Goal: Task Accomplishment & Management: Complete application form

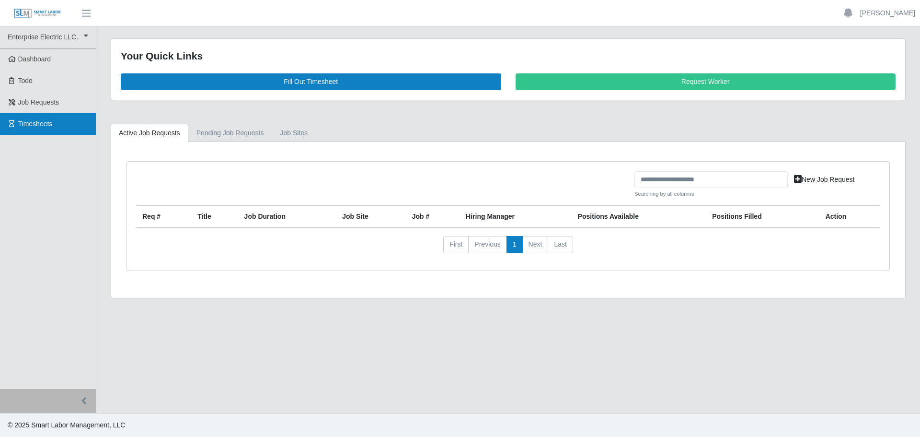
click at [29, 123] on span "Timesheets" at bounding box center [35, 124] width 35 height 8
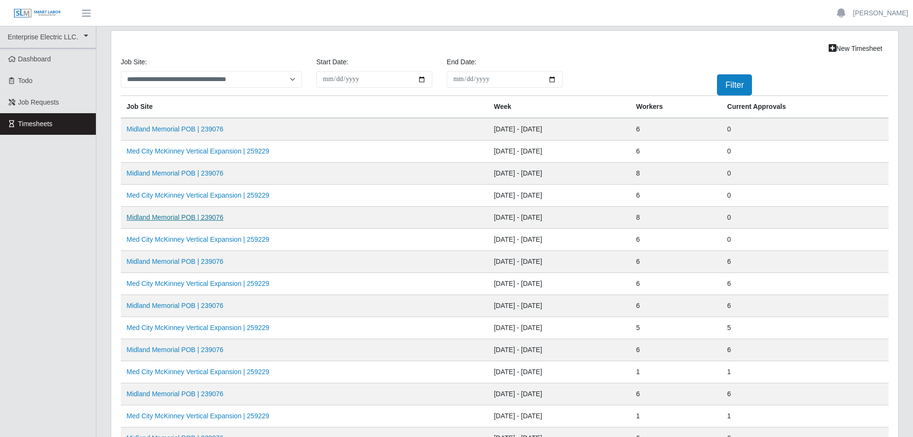
click at [184, 217] on link "Midland Memorial POB | 239076" at bounding box center [175, 217] width 97 height 8
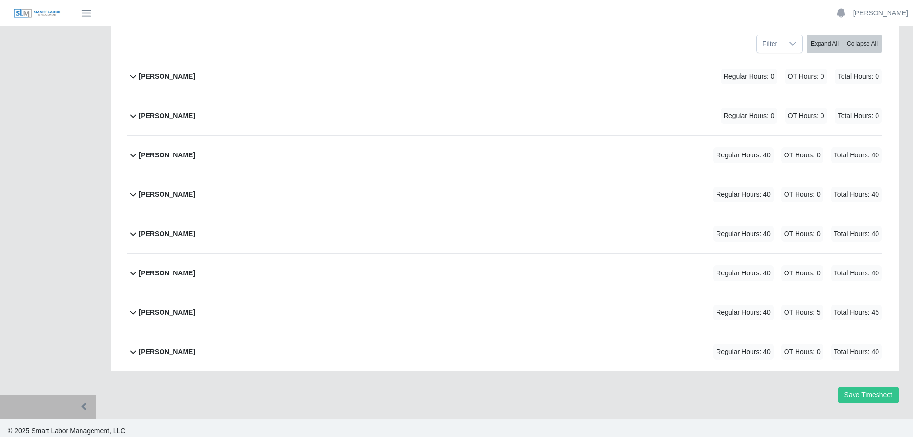
scroll to position [152, 0]
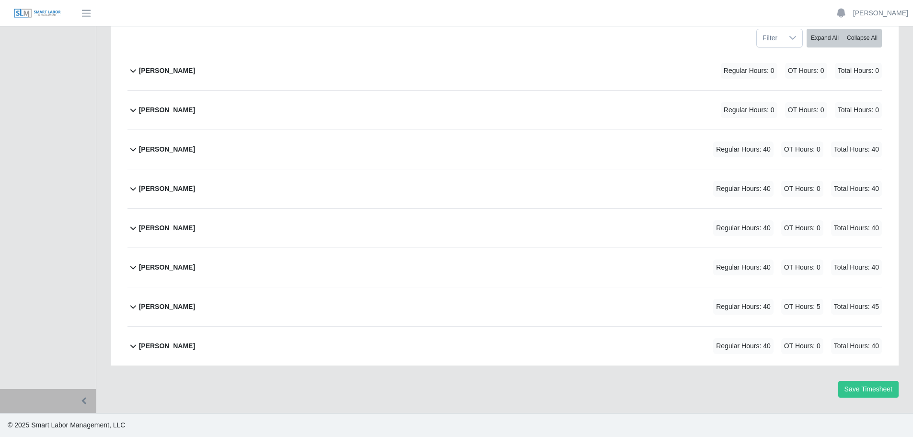
drag, startPoint x: 133, startPoint y: 346, endPoint x: 138, endPoint y: 347, distance: 5.3
click at [133, 346] on icon at bounding box center [133, 346] width 12 height 12
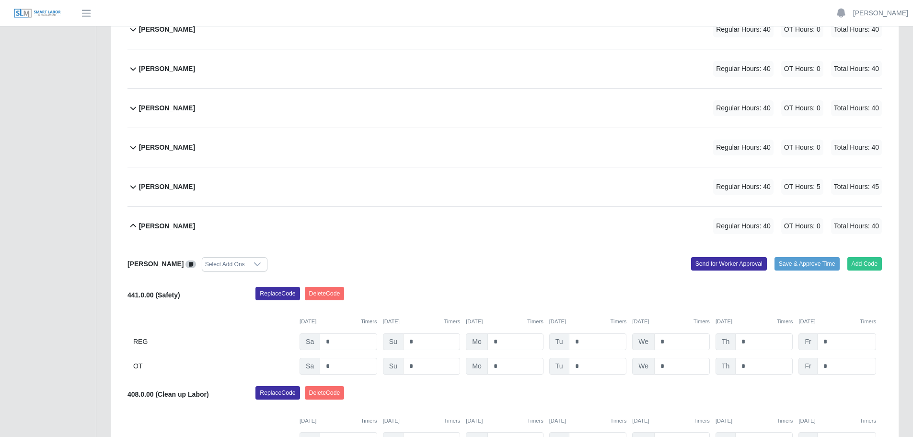
scroll to position [303, 0]
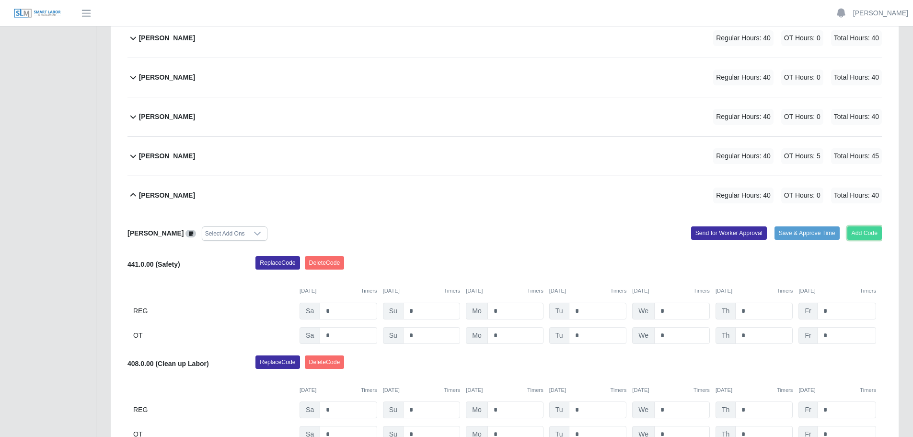
click at [864, 237] on button "Add Code" at bounding box center [864, 232] width 35 height 13
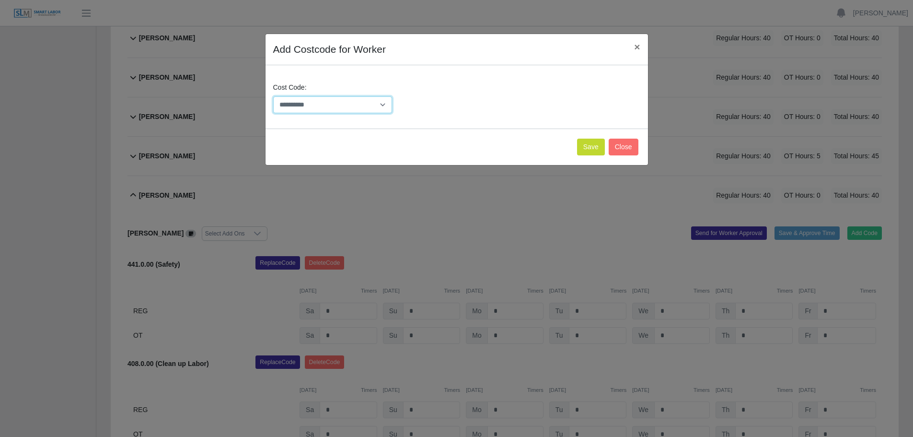
click at [376, 105] on select "**********" at bounding box center [332, 104] width 119 height 17
select select "**********"
click at [331, 104] on select "**********" at bounding box center [332, 104] width 119 height 17
click at [584, 146] on button "Save" at bounding box center [591, 147] width 28 height 17
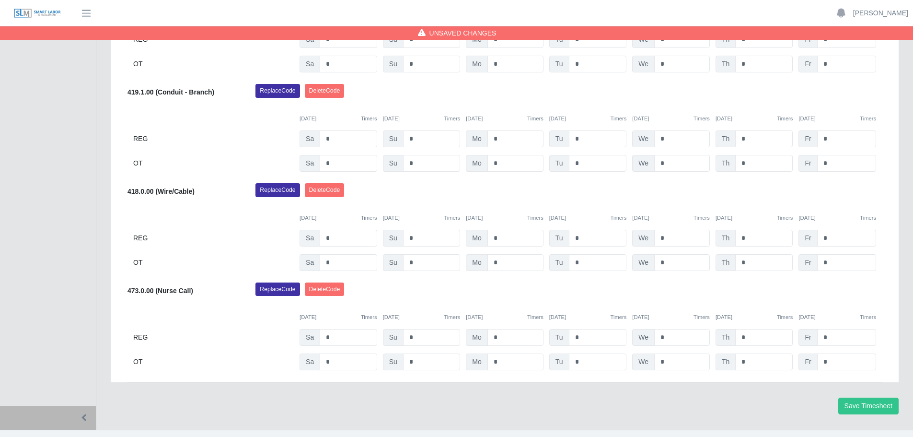
scroll to position [690, 0]
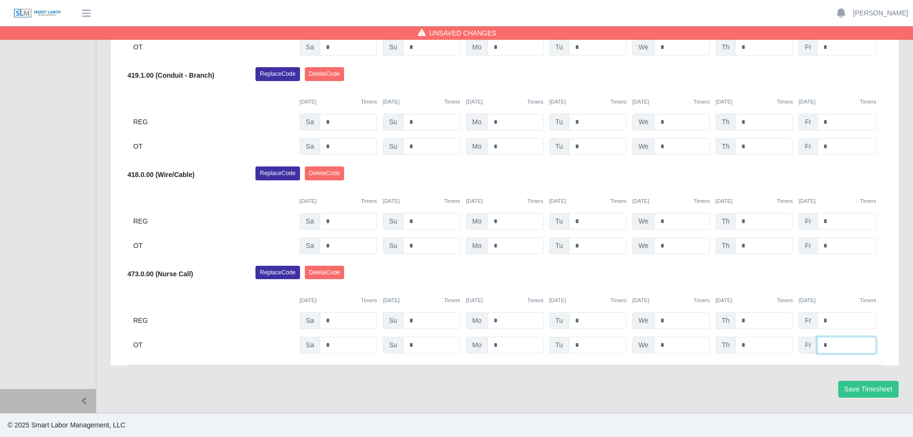
click at [850, 347] on input "*" at bounding box center [846, 344] width 59 height 17
type input "*"
click at [756, 273] on div "Replace Code Delete Code" at bounding box center [568, 275] width 641 height 19
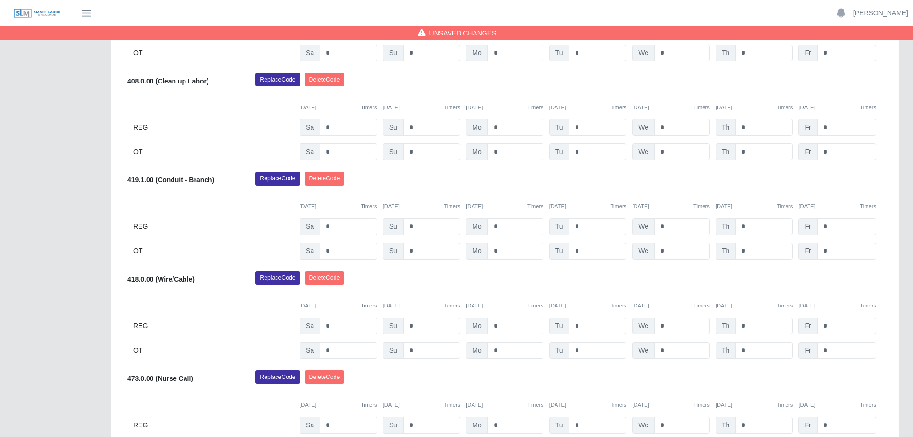
scroll to position [402, 0]
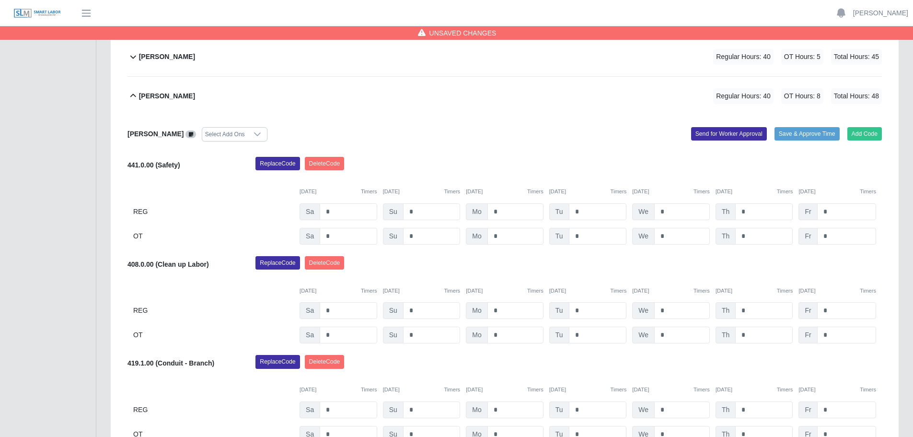
click at [597, 117] on div "Reynaldo Garcia Select Add Ons Add Code Save & Approve Time Send for Worker App…" at bounding box center [504, 384] width 754 height 537
click at [722, 133] on button "Send for Worker Approval" at bounding box center [729, 133] width 76 height 13
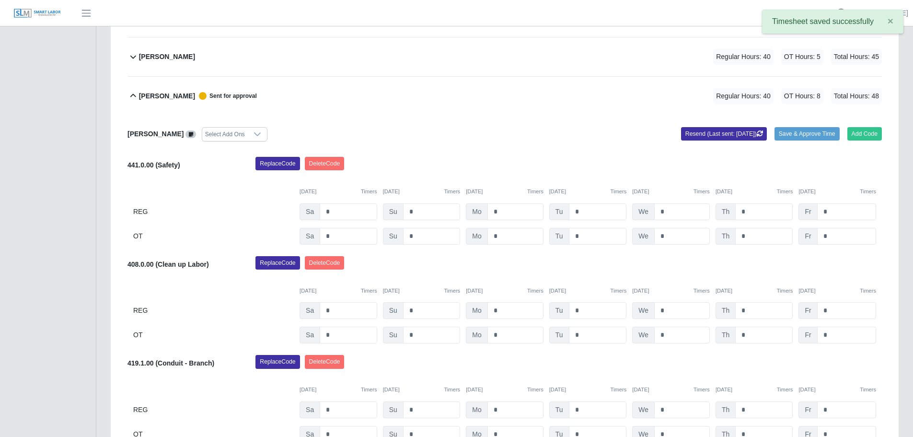
click at [133, 96] on icon at bounding box center [133, 96] width 12 height 12
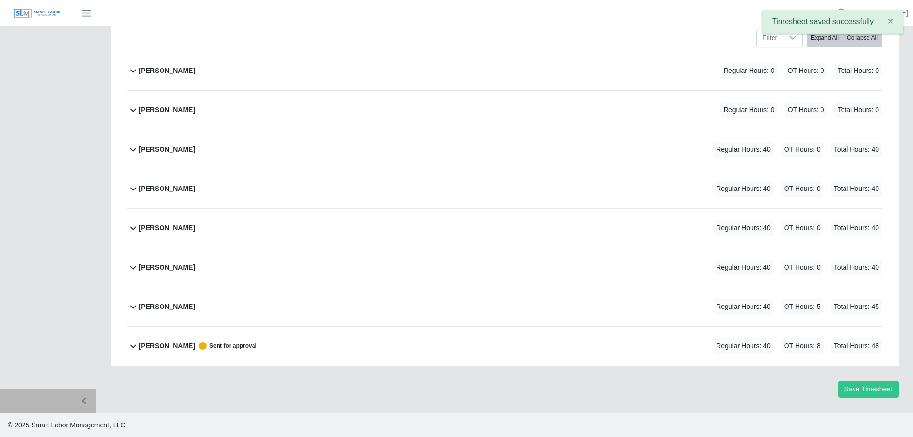
scroll to position [152, 0]
click at [123, 343] on div "Alliyah Soto Regular Hours: 0 OT Hours: 0 Total Hours: 0 Alliyah Soto Select Ad…" at bounding box center [504, 208] width 769 height 314
drag, startPoint x: 136, startPoint y: 346, endPoint x: 145, endPoint y: 346, distance: 8.6
click at [137, 346] on icon at bounding box center [133, 346] width 12 height 12
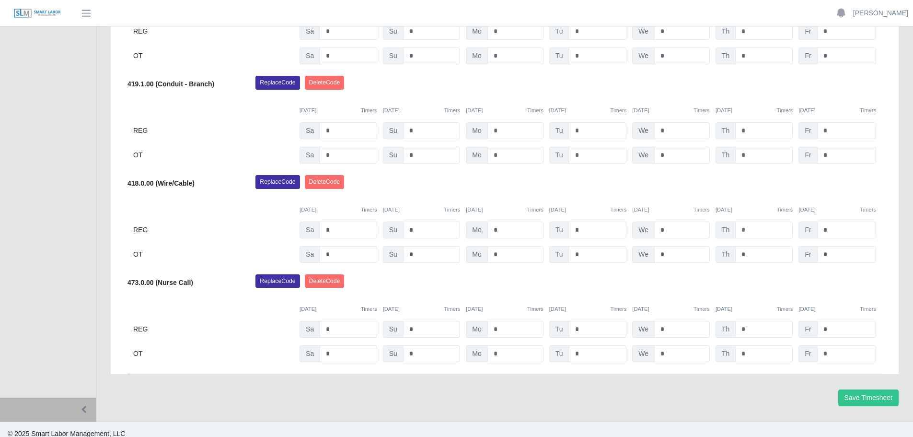
scroll to position [690, 0]
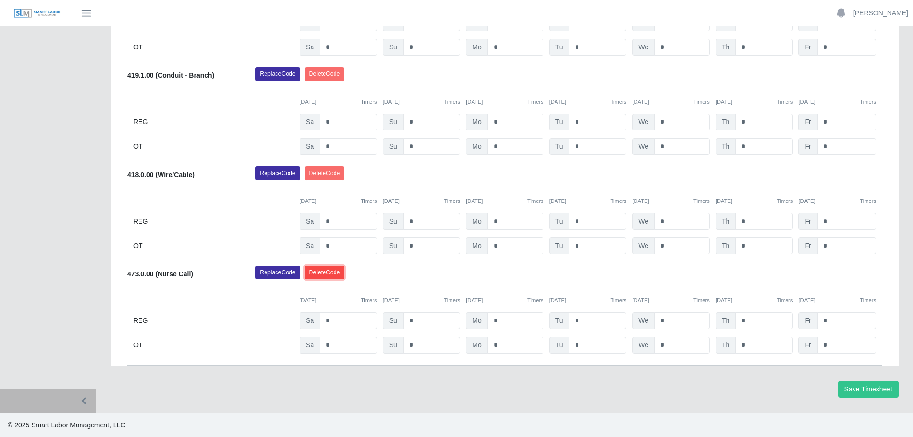
click at [326, 274] on button "Delete Code" at bounding box center [325, 272] width 40 height 13
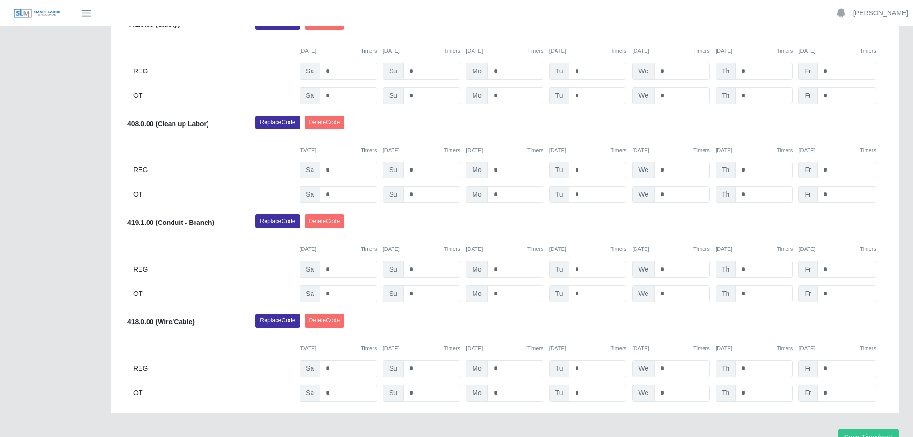
scroll to position [351, 0]
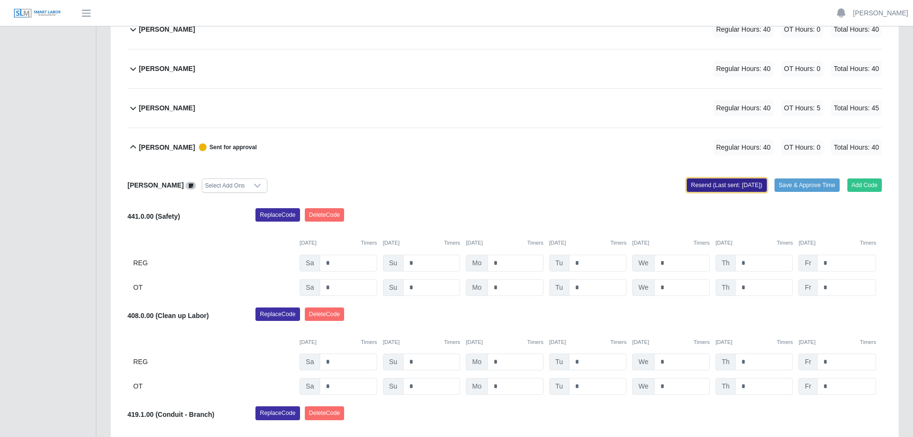
click at [695, 184] on button "Resend (Last sent: [DATE])" at bounding box center [727, 184] width 80 height 13
click at [130, 144] on icon at bounding box center [133, 147] width 12 height 12
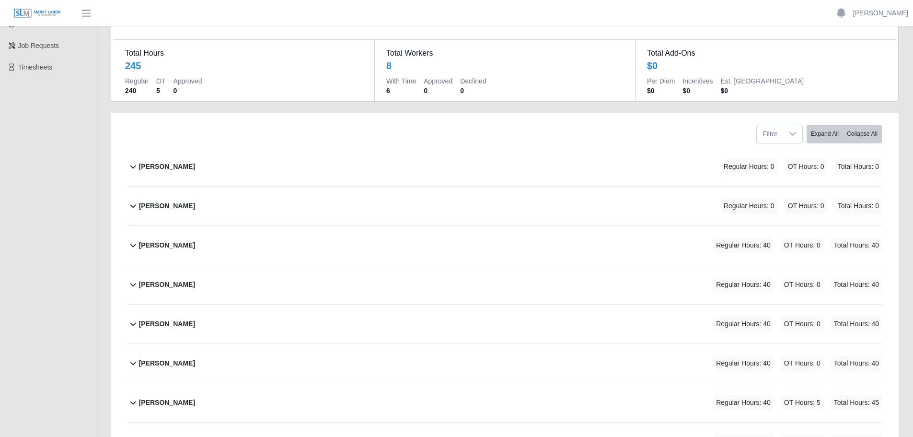
scroll to position [152, 0]
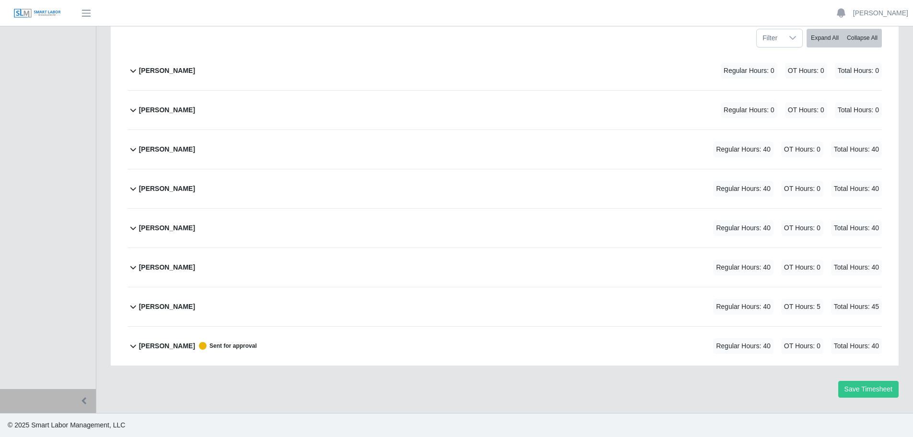
click at [130, 306] on icon at bounding box center [133, 307] width 12 height 12
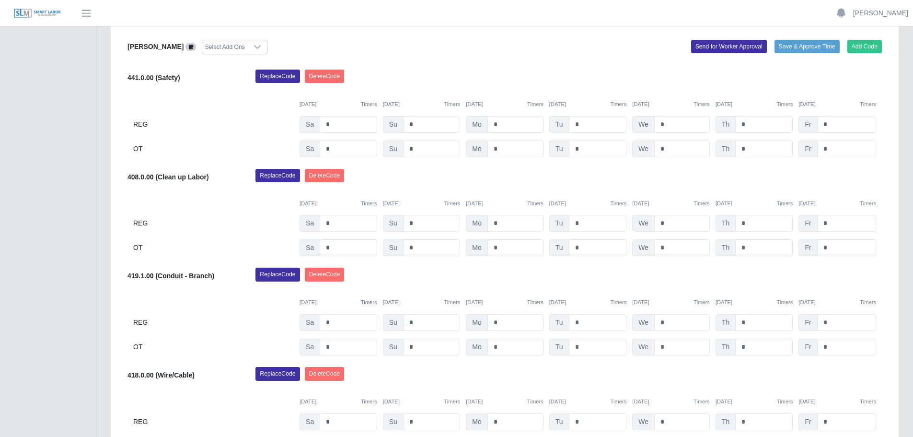
scroll to position [258, 0]
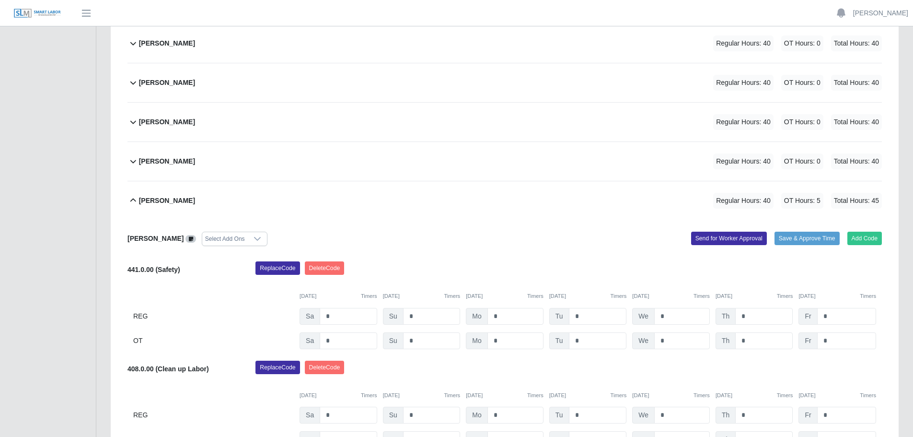
click at [128, 197] on div "Alliyah Soto Regular Hours: 0 OT Hours: 0 Total Hours: 0 Alliyah Soto Select Ad…" at bounding box center [504, 370] width 769 height 851
click at [134, 200] on icon at bounding box center [133, 199] width 6 height 3
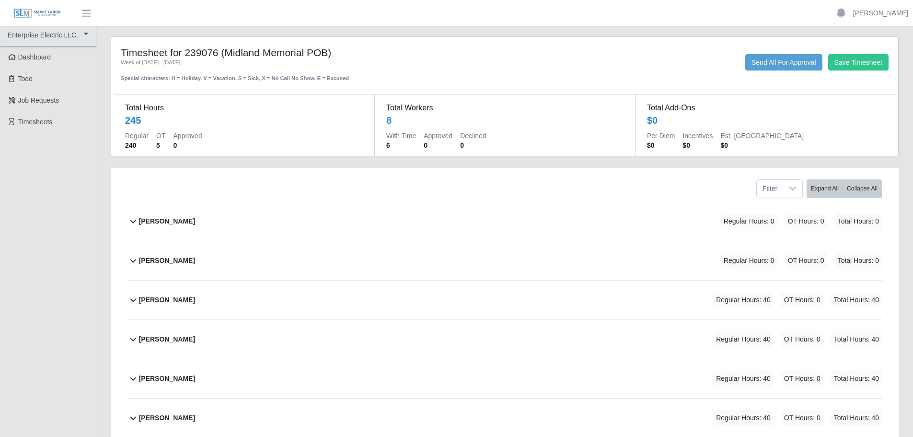
scroll to position [0, 0]
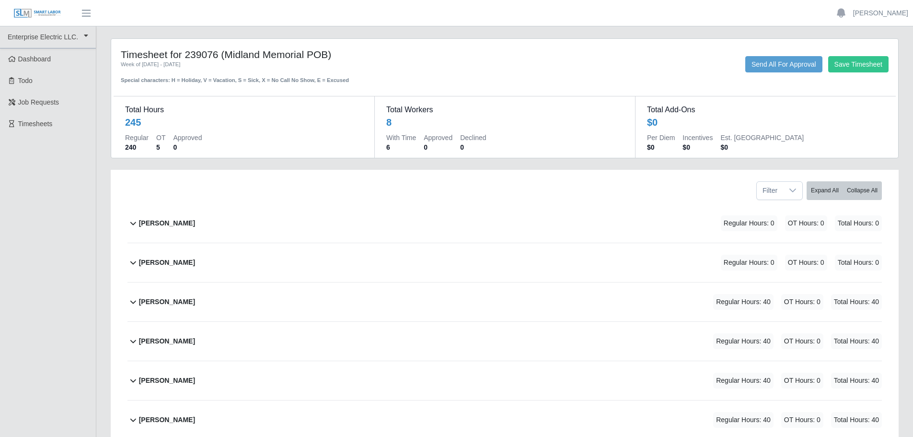
click at [132, 223] on icon at bounding box center [133, 223] width 12 height 12
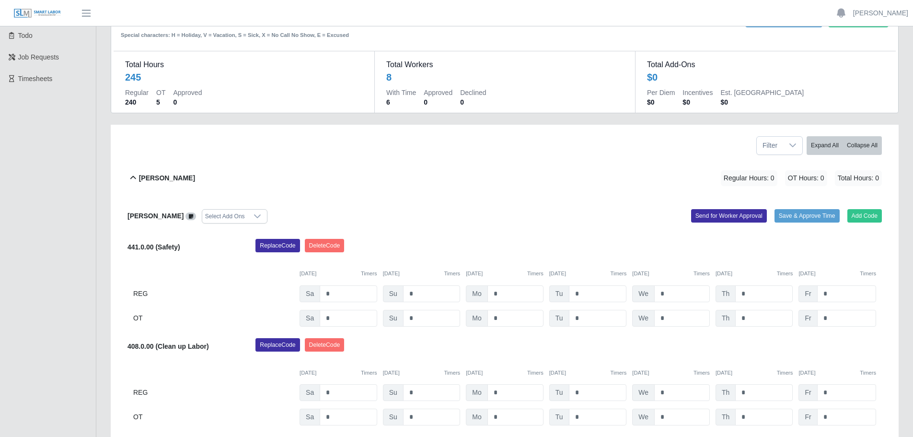
scroll to position [192, 0]
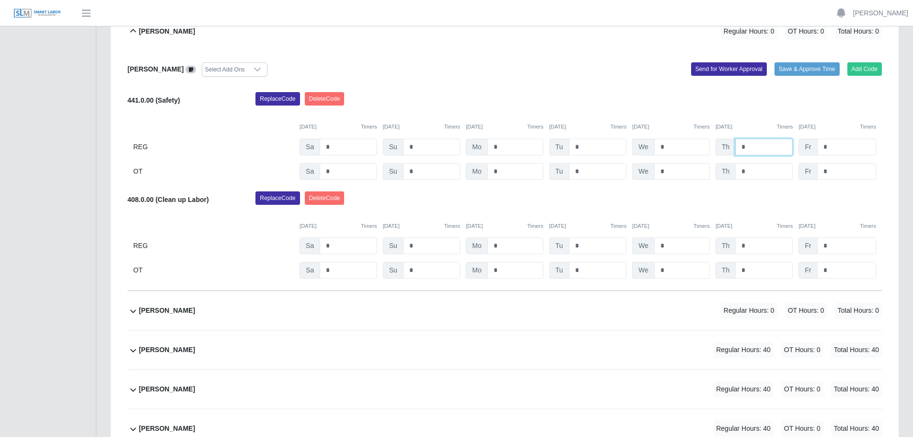
click at [754, 147] on input "*" at bounding box center [764, 147] width 58 height 17
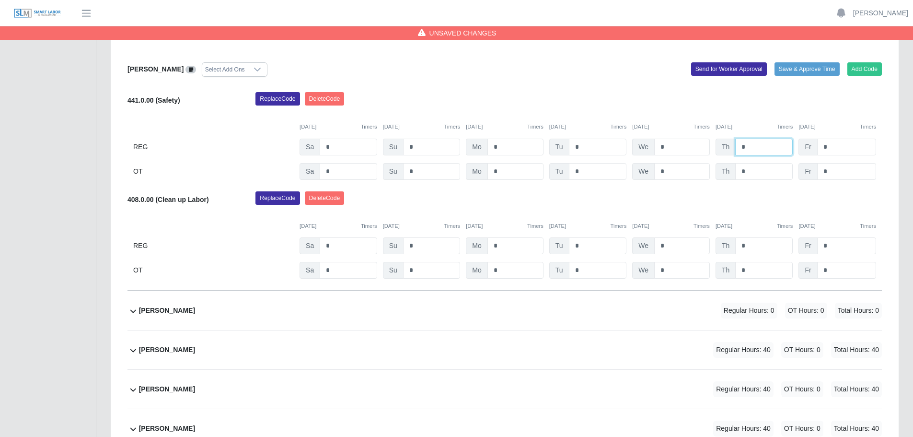
type input "*"
click at [667, 147] on input "*" at bounding box center [682, 147] width 56 height 17
type input "*"
click at [674, 246] on input "*" at bounding box center [682, 245] width 56 height 17
type input "*"
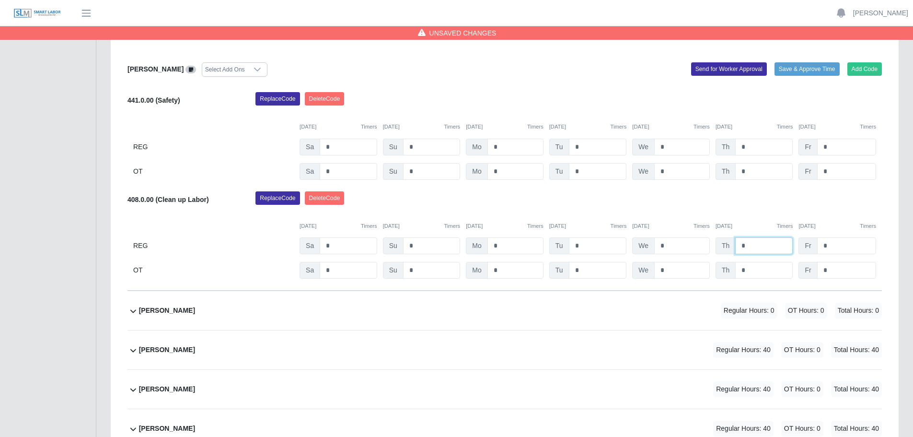
click at [751, 245] on input "*" at bounding box center [764, 245] width 58 height 17
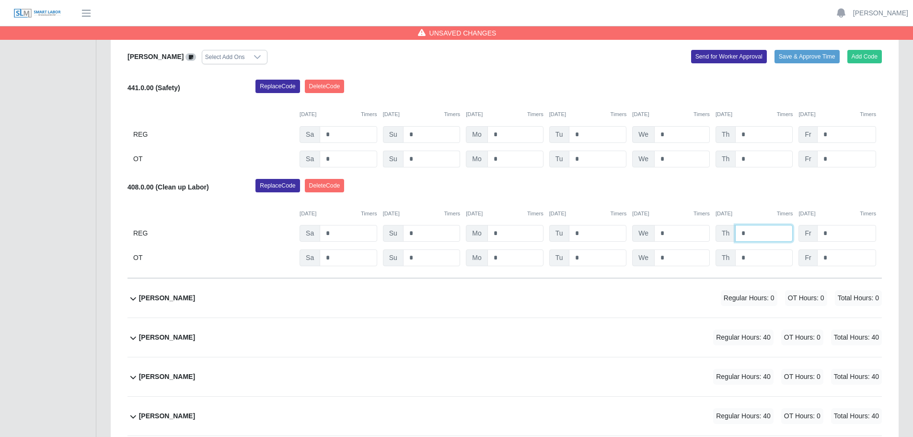
scroll to position [144, 0]
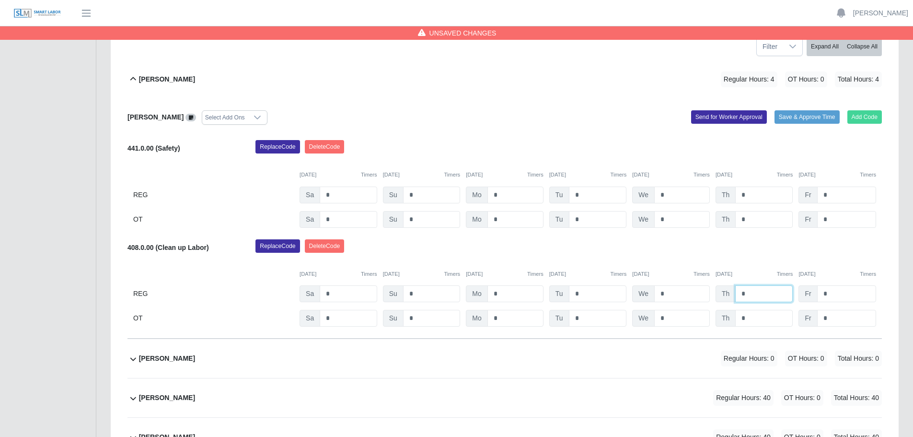
type input "*"
click at [859, 119] on button "Add Code" at bounding box center [864, 116] width 35 height 13
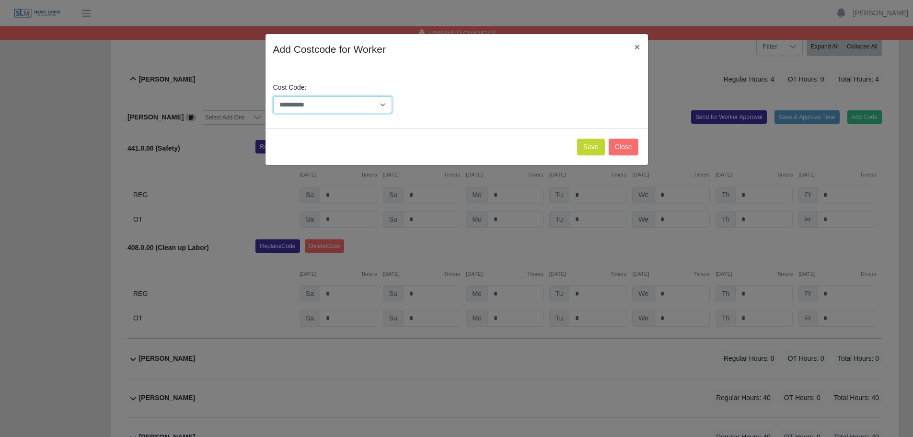
click at [383, 103] on select "**********" at bounding box center [332, 104] width 119 height 17
click at [382, 104] on select "**********" at bounding box center [332, 104] width 119 height 17
click at [626, 148] on button "Close" at bounding box center [624, 147] width 30 height 17
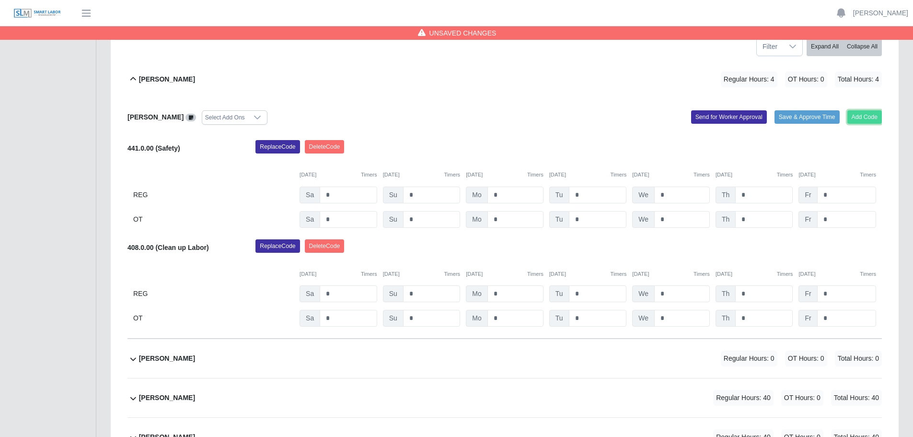
click at [870, 115] on button "Add Code" at bounding box center [864, 116] width 35 height 13
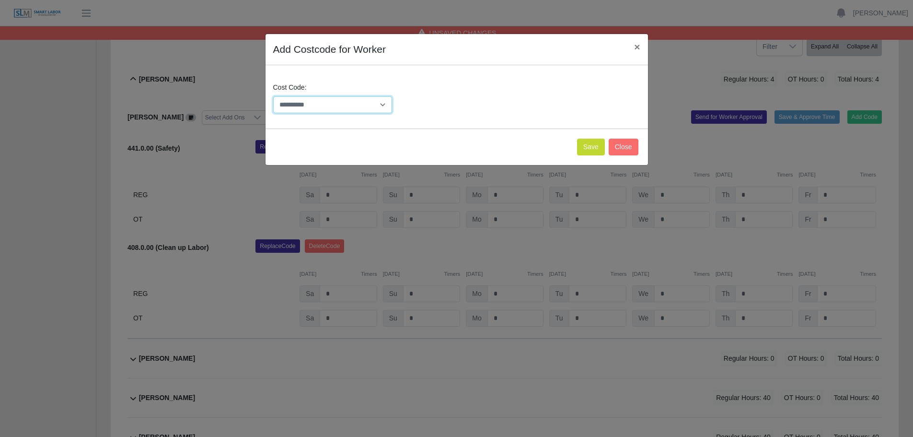
click at [383, 104] on select "**********" at bounding box center [332, 104] width 119 height 17
click at [383, 105] on select "**********" at bounding box center [332, 104] width 119 height 17
click at [476, 90] on div "**********" at bounding box center [457, 101] width 372 height 38
click at [382, 102] on select "**********" at bounding box center [332, 104] width 119 height 17
click at [349, 106] on select "**********" at bounding box center [332, 104] width 119 height 17
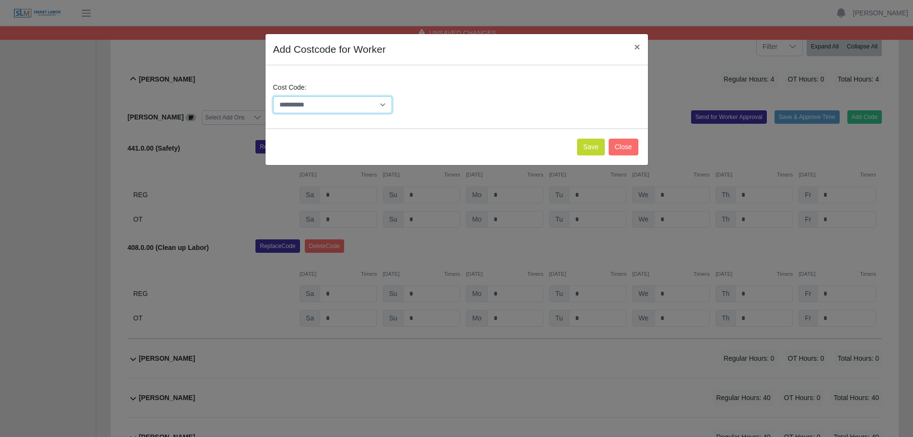
click at [351, 105] on select "**********" at bounding box center [332, 104] width 119 height 17
select select "**********"
click at [273, 96] on select "**********" at bounding box center [332, 104] width 119 height 17
click at [591, 147] on button "Save" at bounding box center [591, 147] width 28 height 17
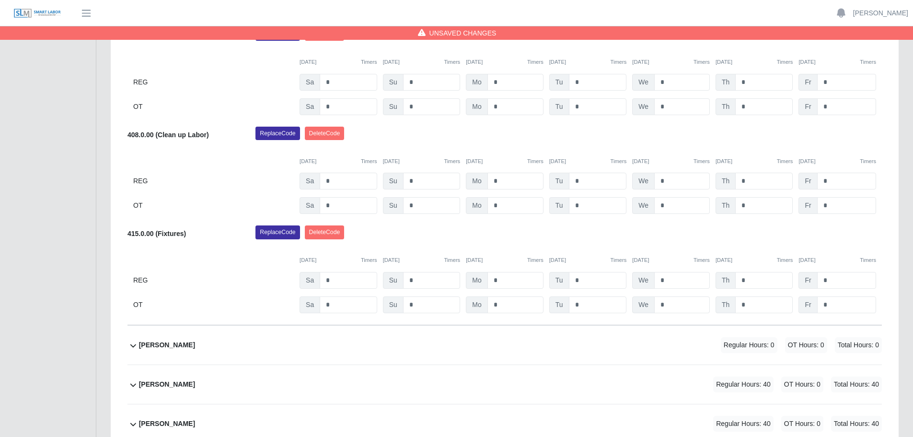
scroll to position [240, 0]
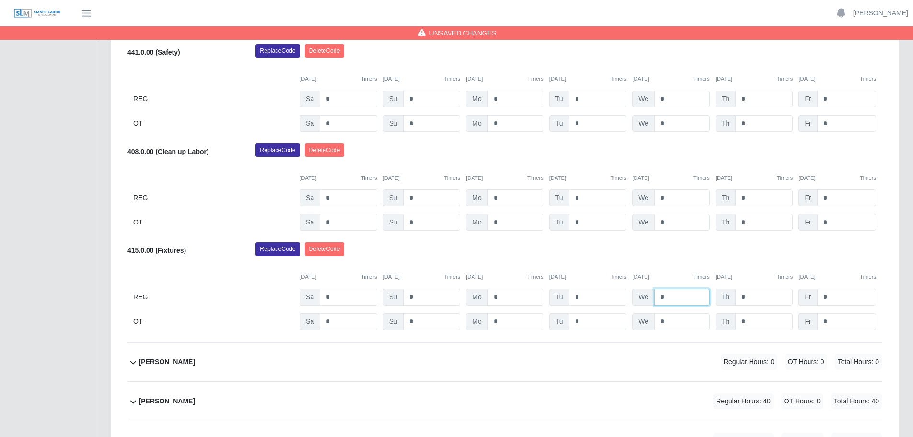
click at [674, 295] on input "*" at bounding box center [682, 297] width 56 height 17
type input "*"
click at [762, 300] on input "*" at bounding box center [764, 297] width 58 height 17
type input "*"
click at [837, 97] on input "*" at bounding box center [846, 99] width 59 height 17
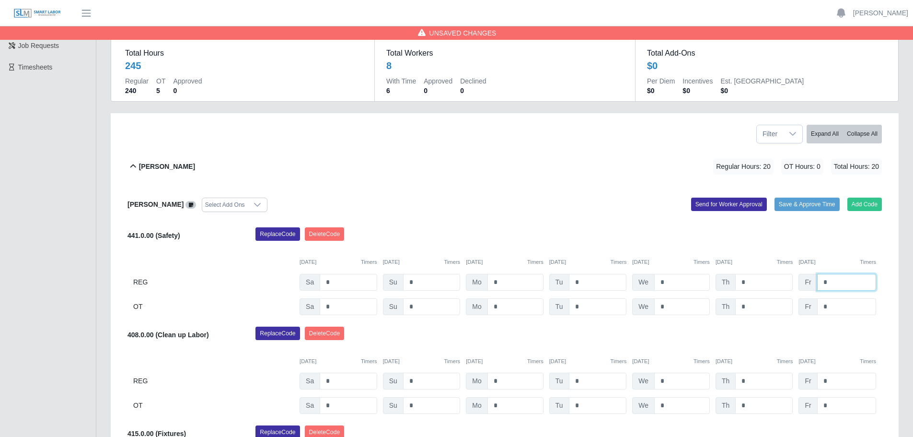
scroll to position [0, 0]
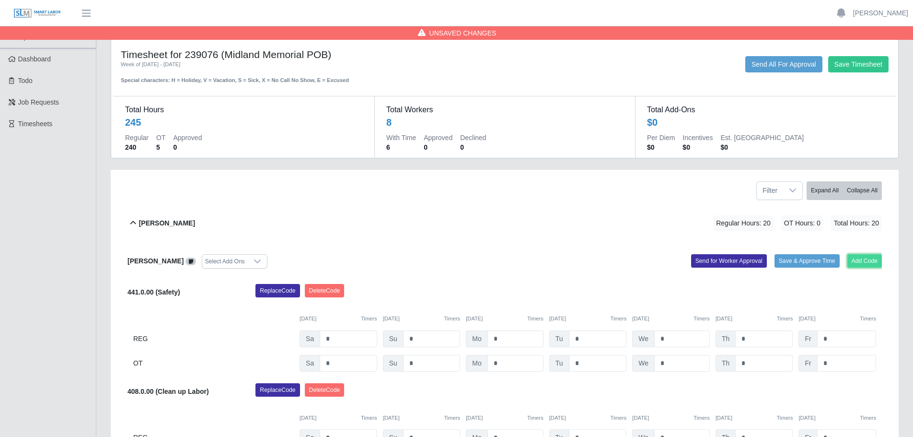
click at [870, 262] on button "Add Code" at bounding box center [864, 260] width 35 height 13
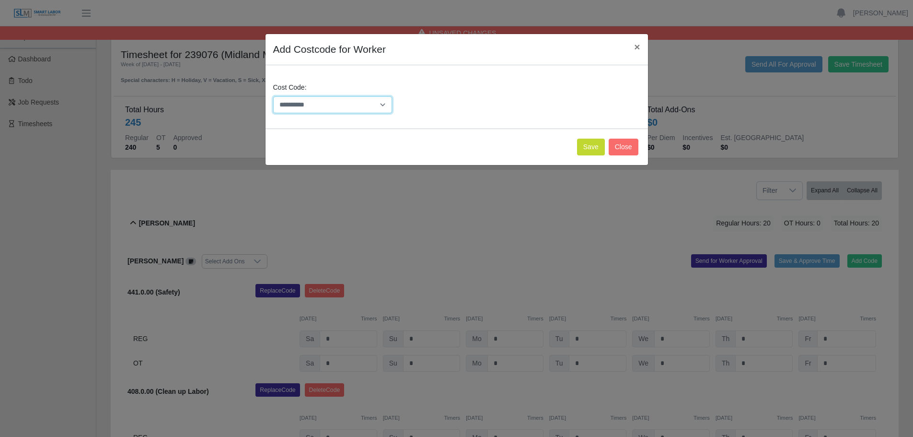
click at [378, 102] on select "**********" at bounding box center [332, 104] width 119 height 17
click at [580, 67] on div "**********" at bounding box center [457, 96] width 382 height 63
click at [628, 149] on button "Close" at bounding box center [624, 147] width 30 height 17
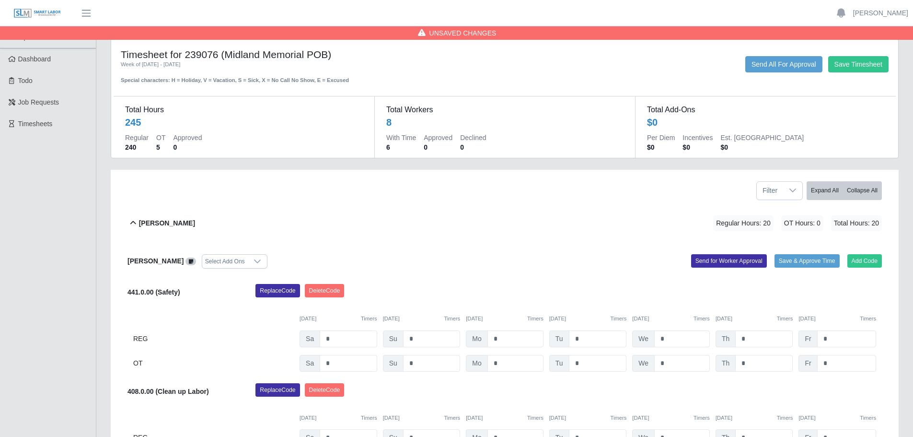
scroll to position [335, 0]
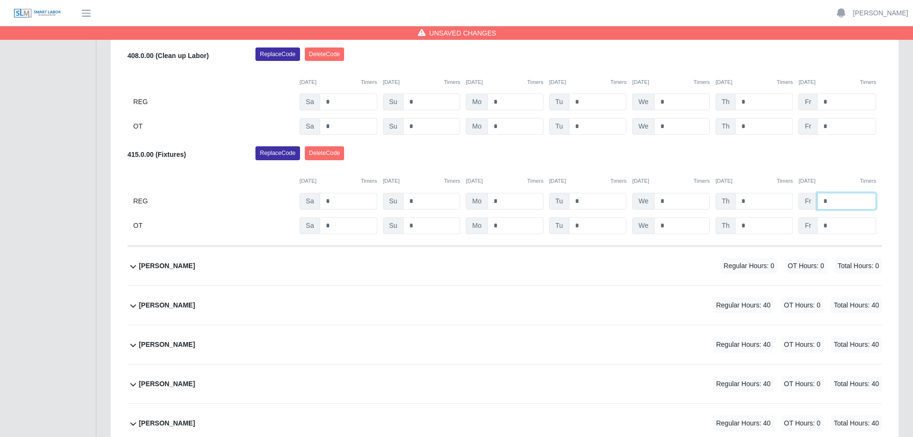
click at [847, 199] on input "*" at bounding box center [846, 201] width 59 height 17
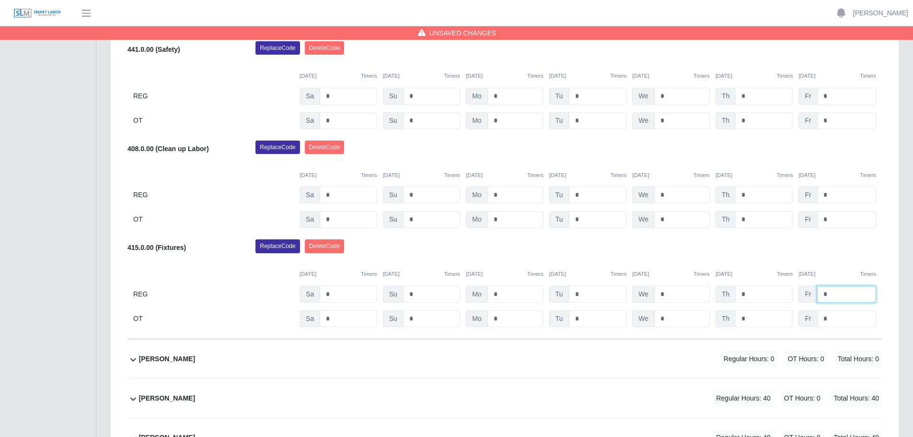
scroll to position [240, 0]
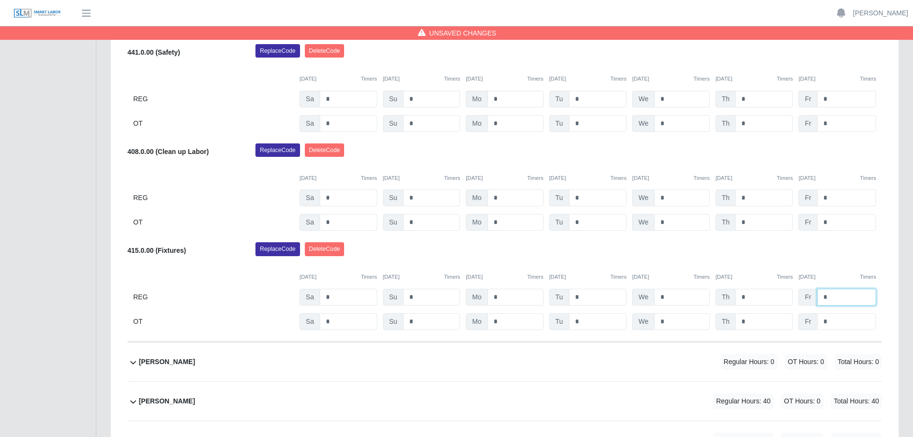
type input "*"
click at [758, 250] on div "Replace Code Delete Code" at bounding box center [568, 251] width 641 height 19
click at [849, 240] on div "Alliyah Soto Select Add Ons Add Code Save & Approve Time Send for Worker Approv…" at bounding box center [504, 172] width 754 height 339
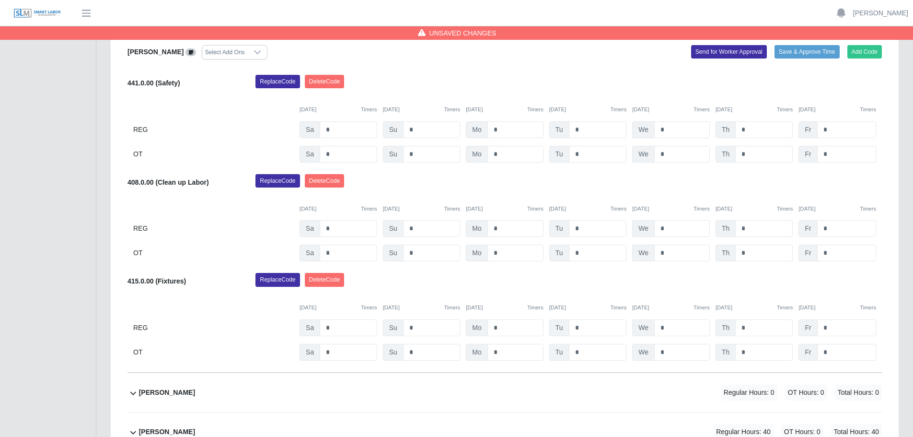
scroll to position [192, 0]
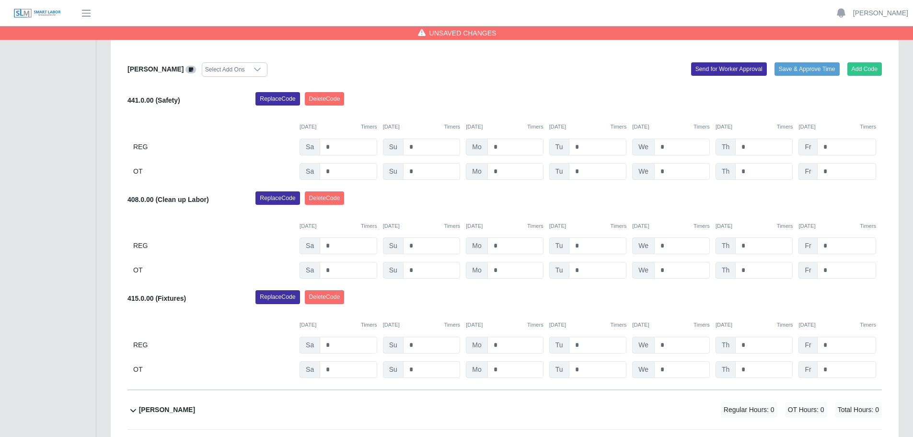
click at [636, 88] on div "Alliyah Soto Select Add Ons Add Code Save & Approve Time Send for Worker Approv…" at bounding box center [504, 220] width 754 height 339
click at [556, 83] on div "Alliyah Soto Select Add Ons Add Code Save & Approve Time Send for Worker Approv…" at bounding box center [504, 220] width 754 height 339
click at [495, 94] on div "Replace Code Delete Code" at bounding box center [568, 101] width 641 height 19
click at [254, 66] on icon at bounding box center [258, 70] width 8 height 8
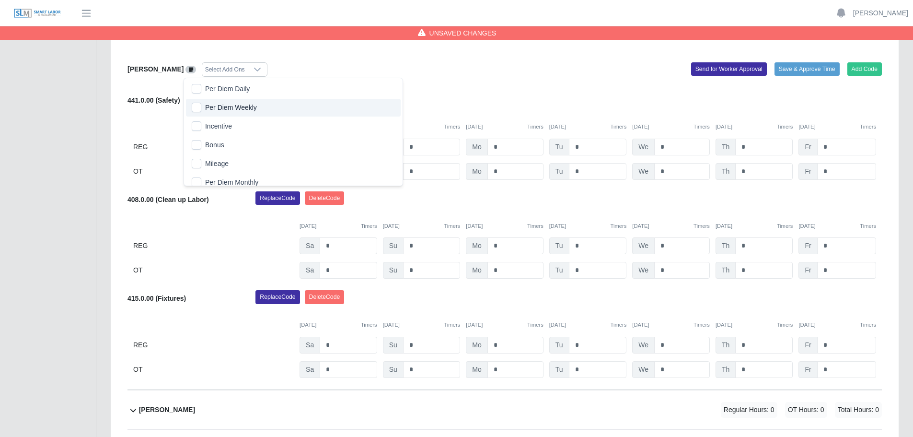
scroll to position [10, 6]
click at [521, 84] on div "Alliyah Soto Select Add Ons Add Code Save & Approve Time Send for Worker Approv…" at bounding box center [504, 220] width 754 height 339
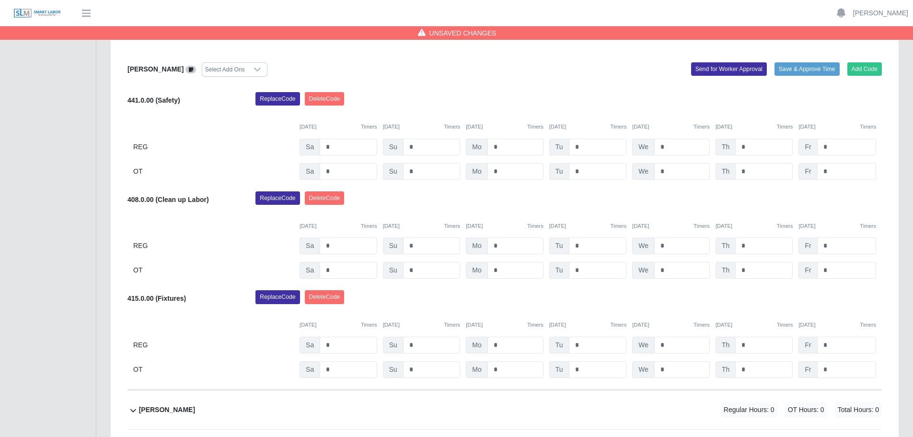
scroll to position [0, 0]
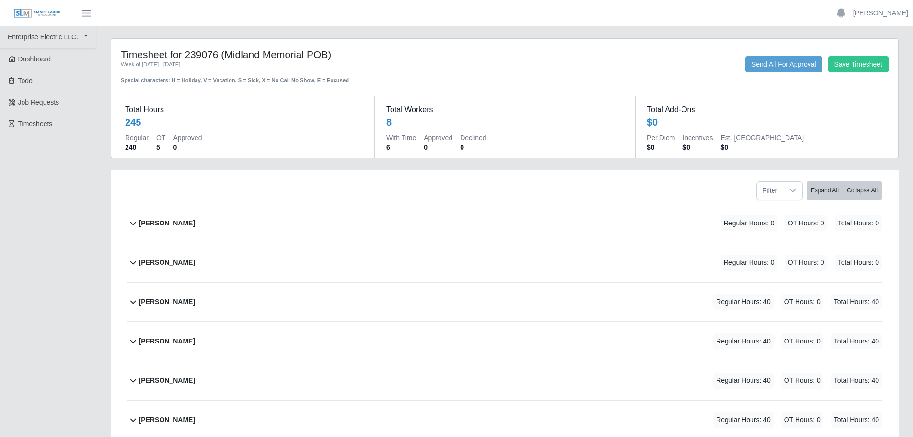
click at [132, 225] on icon at bounding box center [133, 223] width 12 height 12
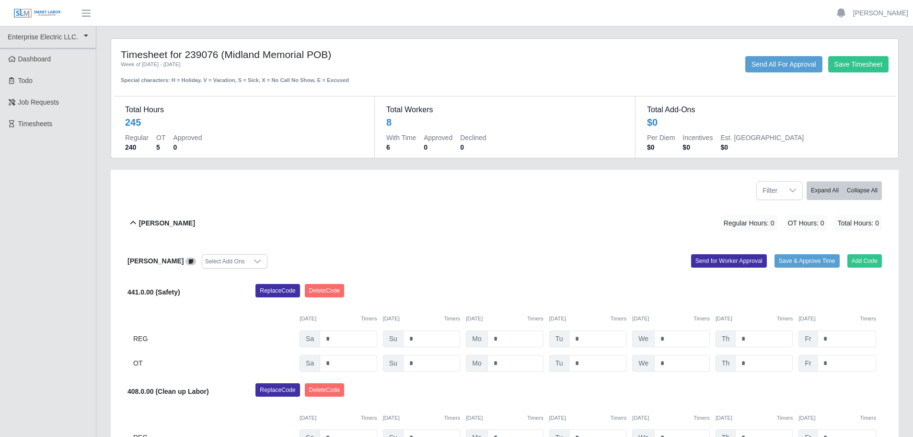
click at [522, 233] on div "[PERSON_NAME] Regular Hours: 0 OT Hours: 0 Total Hours: 0" at bounding box center [510, 223] width 743 height 39
